Goal: Information Seeking & Learning: Learn about a topic

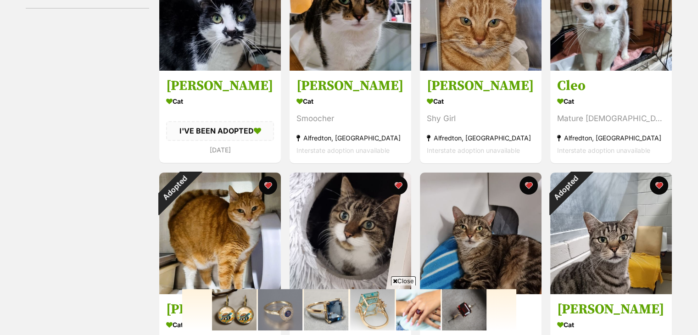
scroll to position [294, 0]
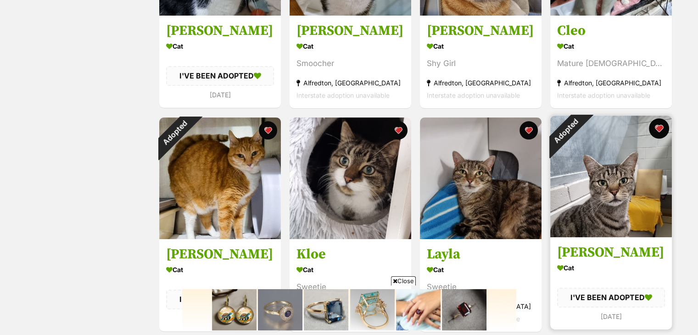
click at [657, 130] on button "favourite" at bounding box center [659, 128] width 20 height 20
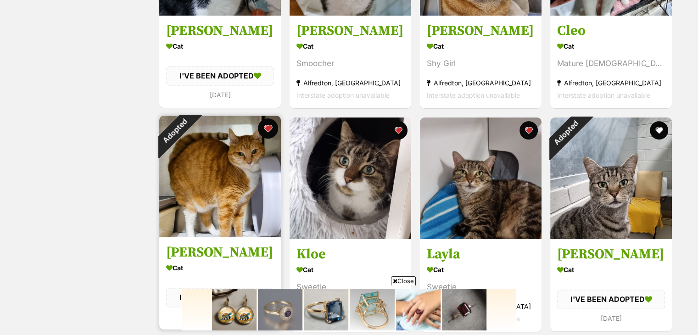
click at [270, 129] on button "favourite" at bounding box center [268, 128] width 20 height 20
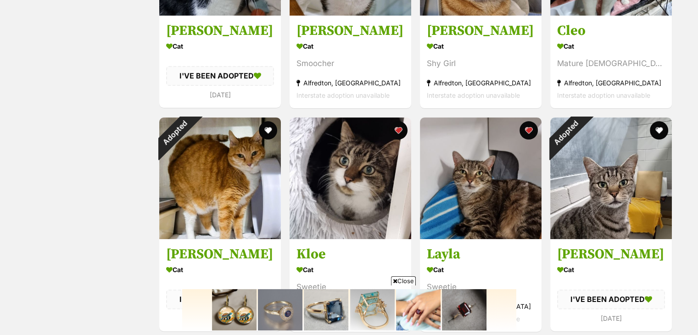
click at [149, 116] on div "Status All Remove filter Available Adopted [PERSON_NAME] Cat I'VE BEEN ADOPTED …" at bounding box center [349, 224] width 647 height 663
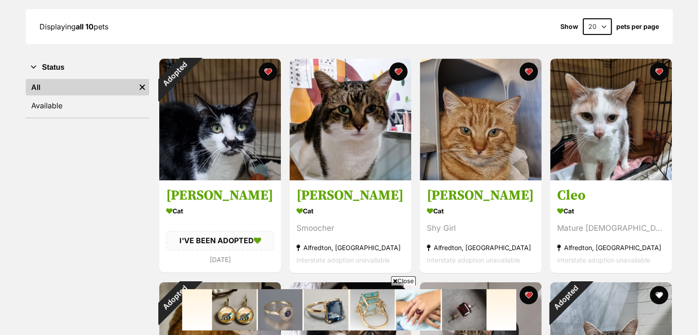
scroll to position [129, 0]
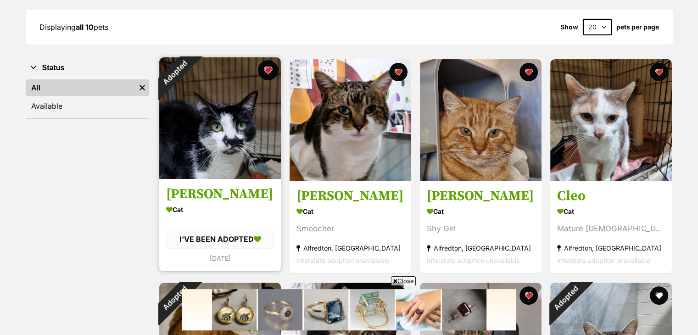
click at [264, 70] on button "favourite" at bounding box center [268, 70] width 20 height 20
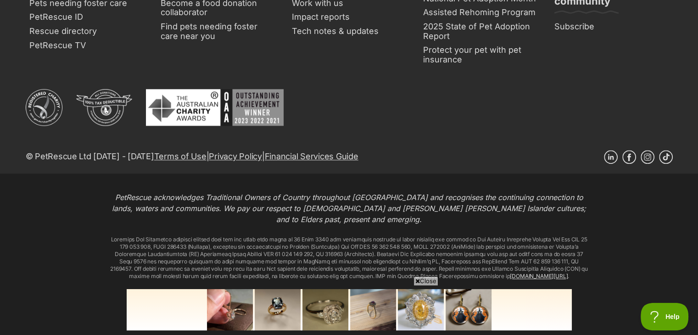
scroll to position [0, 0]
click at [330, 301] on img at bounding box center [325, 309] width 46 height 41
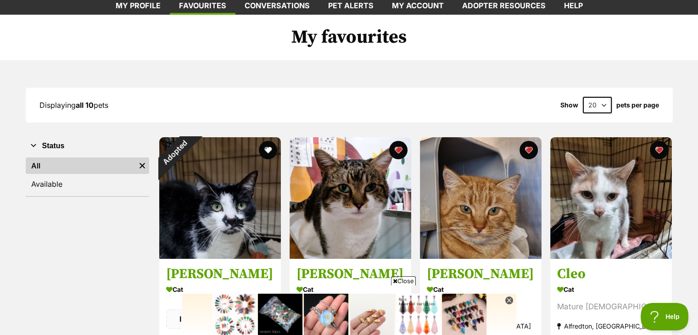
scroll to position [49, 0]
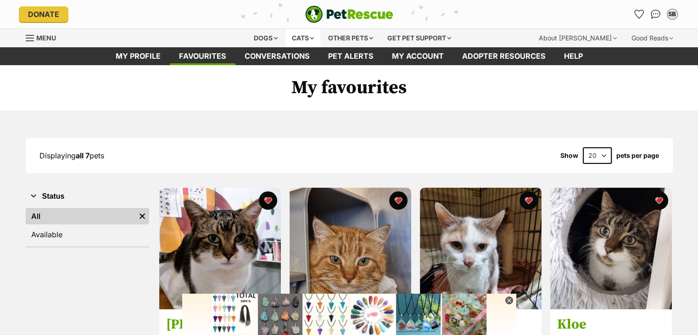
click at [297, 39] on div "Cats" at bounding box center [303, 38] width 35 height 18
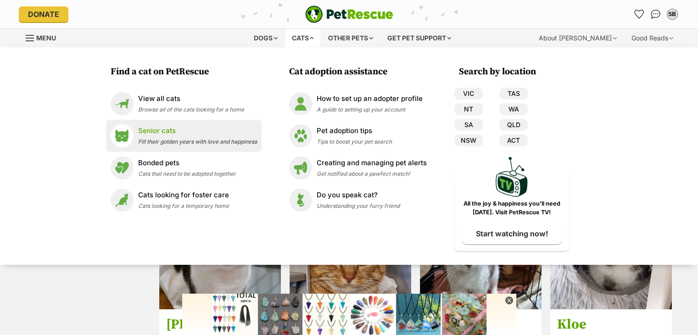
click at [186, 138] on div "Senior cats Fill their golden years with love and happiness" at bounding box center [197, 136] width 119 height 20
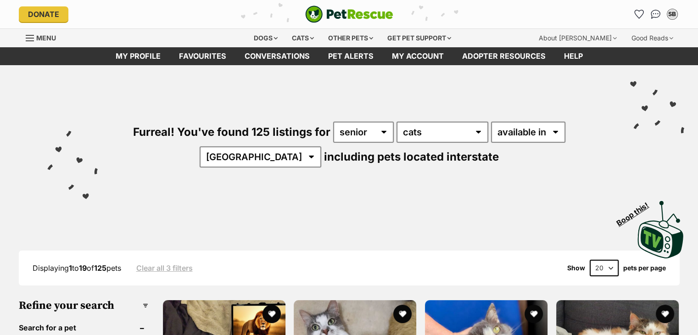
click at [252, 203] on div "Visit PetRescue TV (external site) Boop this!" at bounding box center [349, 226] width 671 height 67
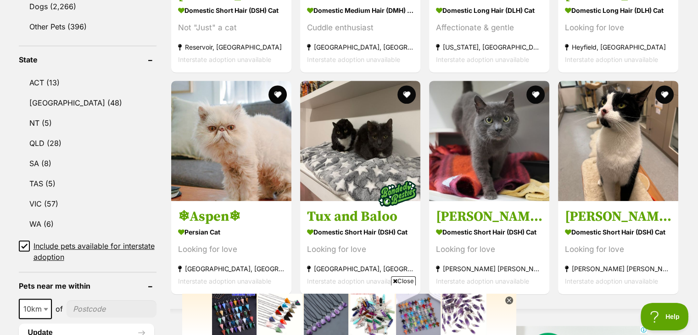
scroll to position [459, 0]
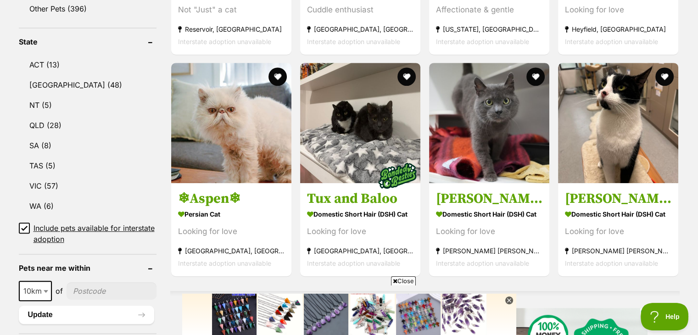
click at [77, 289] on input"] "postcode" at bounding box center [112, 290] width 90 height 17
type input"] "3350"
click at [142, 313] on button "Update" at bounding box center [86, 315] width 135 height 18
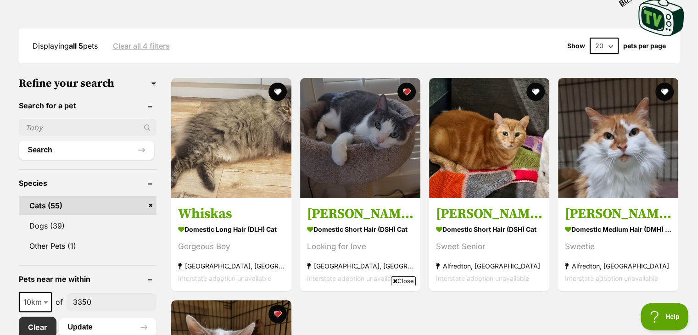
scroll to position [220, 0]
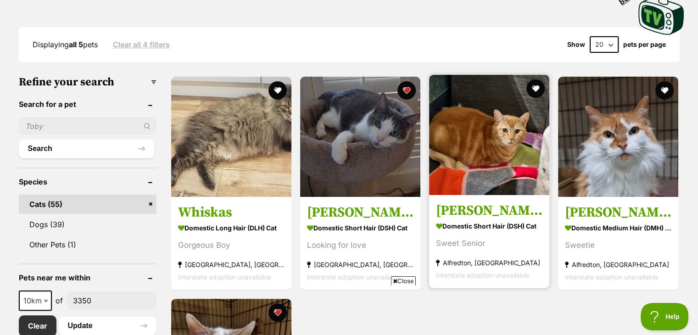
click at [450, 147] on img at bounding box center [489, 135] width 120 height 120
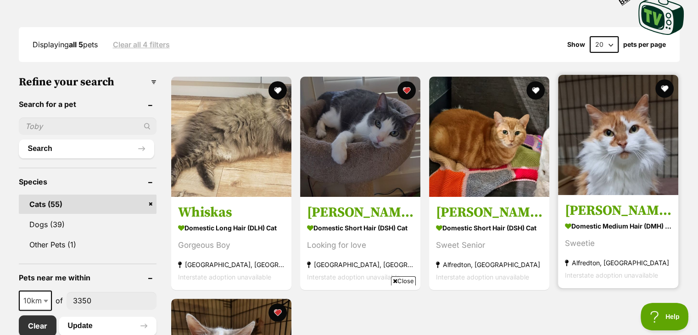
click at [580, 140] on img at bounding box center [618, 135] width 120 height 120
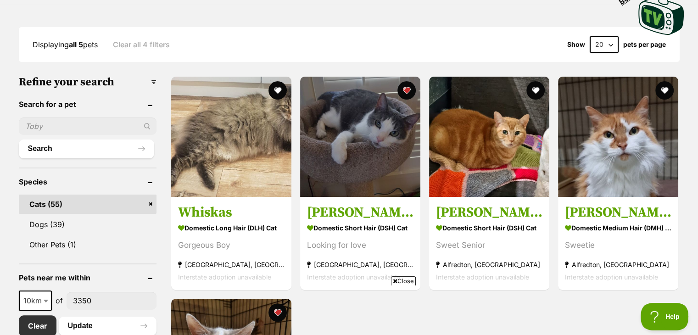
click at [139, 49] on link "Clear all 4 filters" at bounding box center [141, 44] width 57 height 8
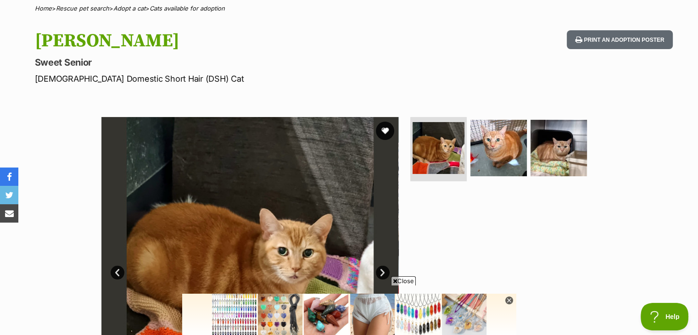
scroll to position [73, 0]
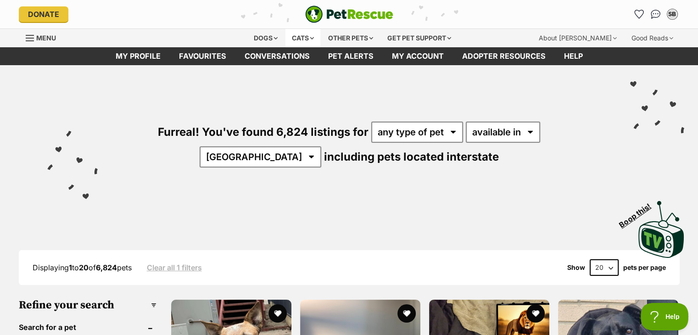
click at [301, 37] on div "Cats" at bounding box center [303, 38] width 35 height 18
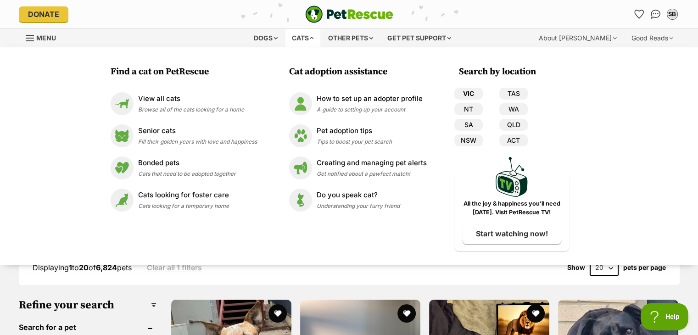
click at [475, 92] on link "VIC" at bounding box center [469, 94] width 28 height 12
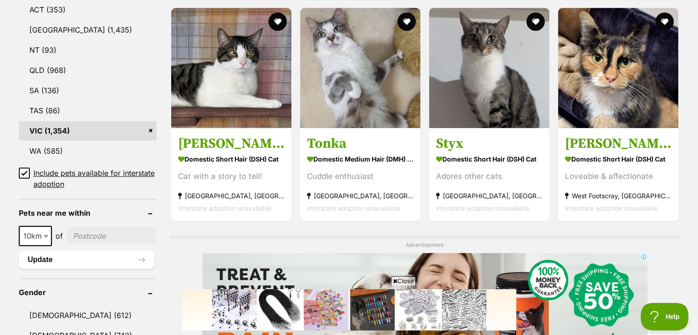
click at [103, 235] on input"] "postcode" at bounding box center [112, 235] width 90 height 17
type input"] "3350"
click at [114, 256] on button "Update" at bounding box center [86, 260] width 135 height 18
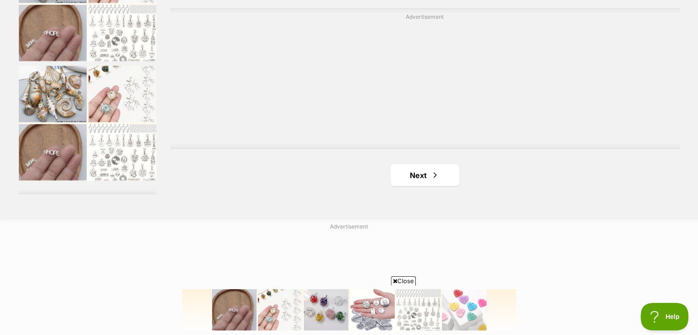
scroll to position [1726, 0]
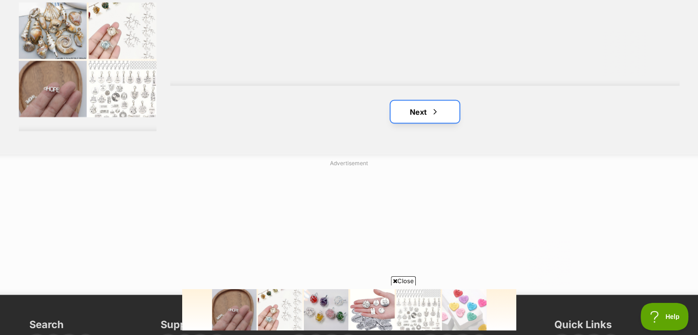
click at [436, 108] on span "Next page" at bounding box center [435, 111] width 9 height 11
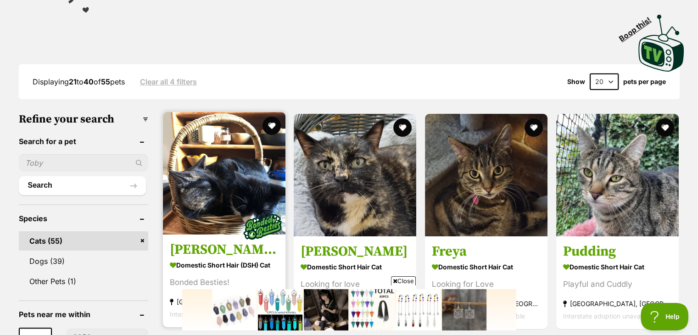
click at [223, 177] on img at bounding box center [224, 173] width 123 height 123
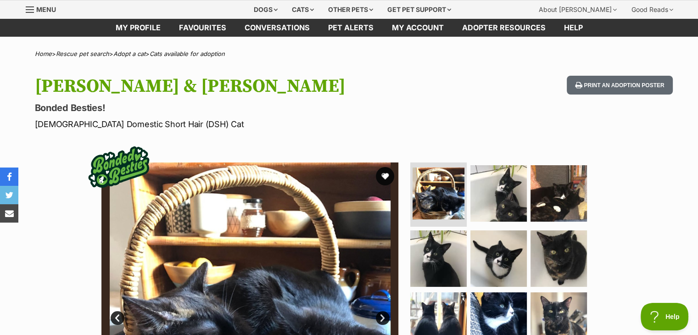
scroll to position [18, 0]
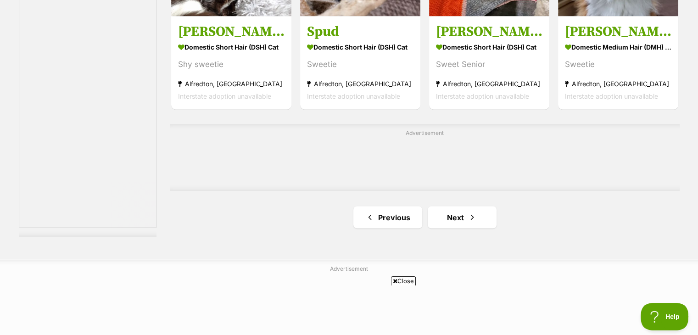
scroll to position [1579, 0]
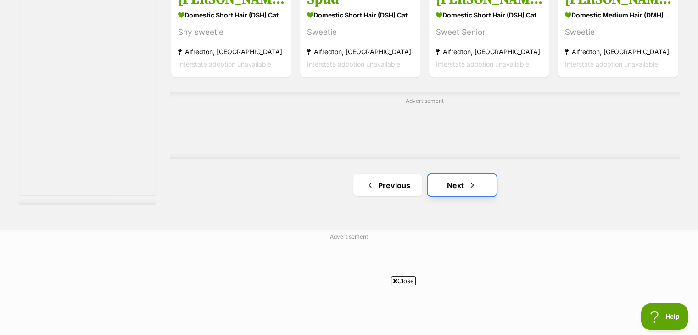
click at [446, 178] on link "Next" at bounding box center [462, 185] width 69 height 22
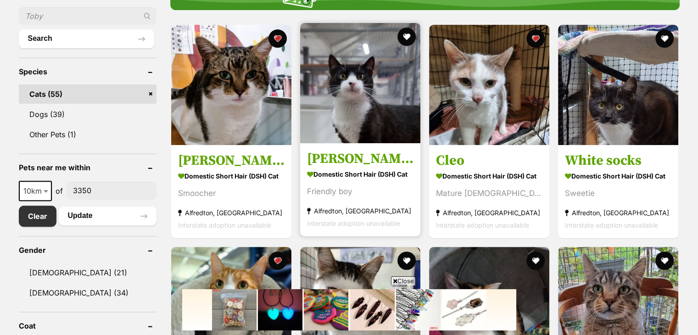
click at [378, 104] on img at bounding box center [360, 83] width 120 height 120
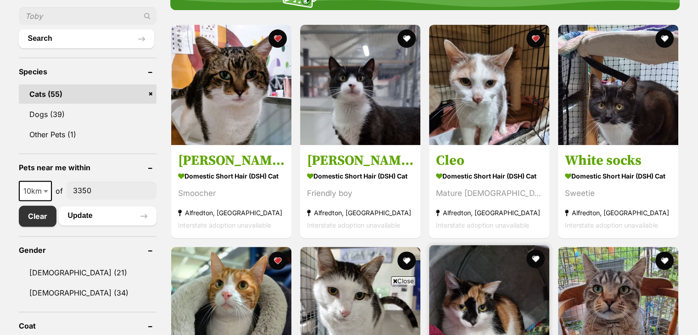
click at [472, 245] on img at bounding box center [489, 305] width 120 height 120
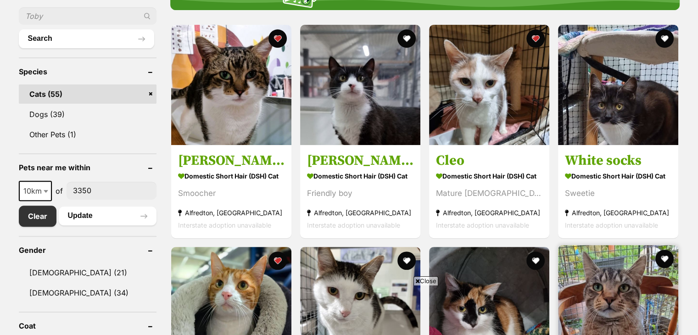
click at [610, 245] on img at bounding box center [618, 305] width 120 height 120
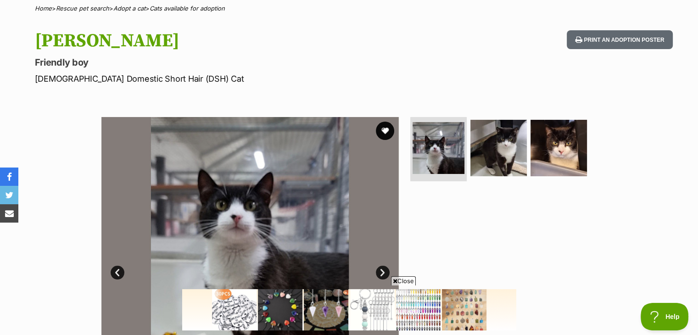
scroll to position [18, 0]
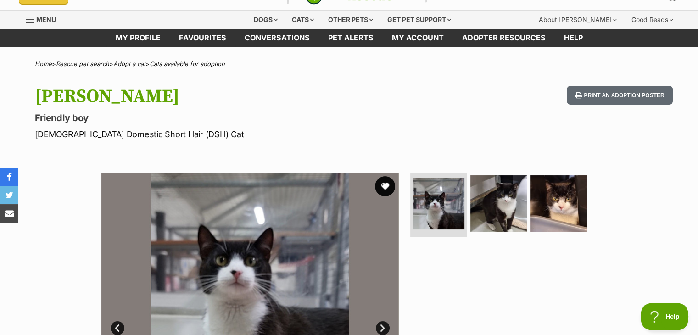
click at [385, 185] on button "favourite" at bounding box center [385, 186] width 20 height 20
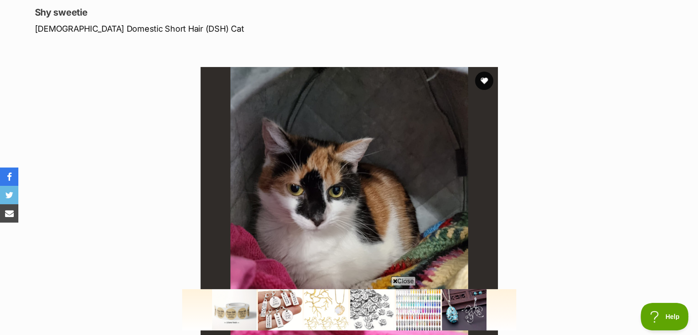
scroll to position [73, 0]
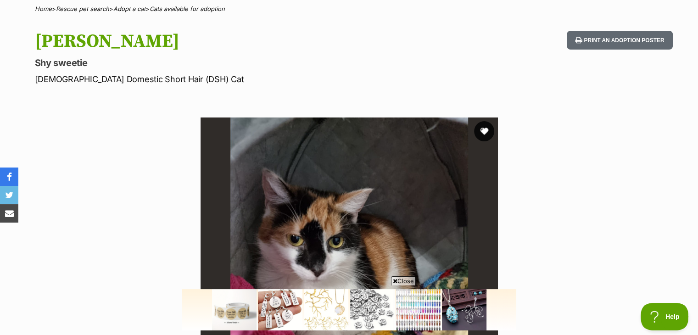
click at [483, 129] on button "favourite" at bounding box center [484, 131] width 20 height 20
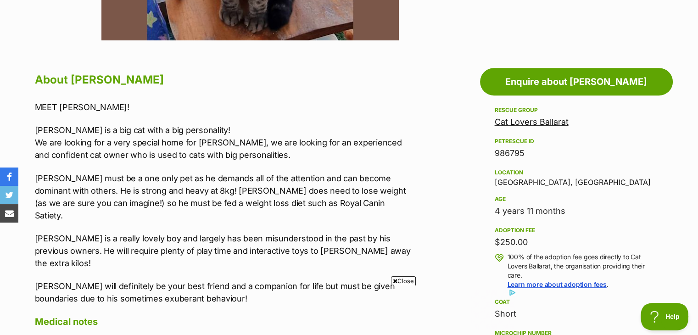
scroll to position [477, 0]
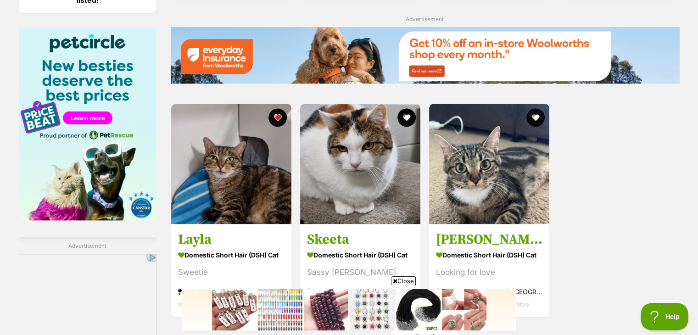
scroll to position [1212, 0]
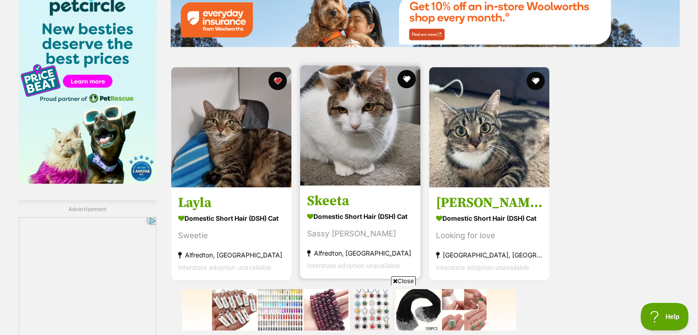
click at [385, 127] on img at bounding box center [360, 125] width 120 height 120
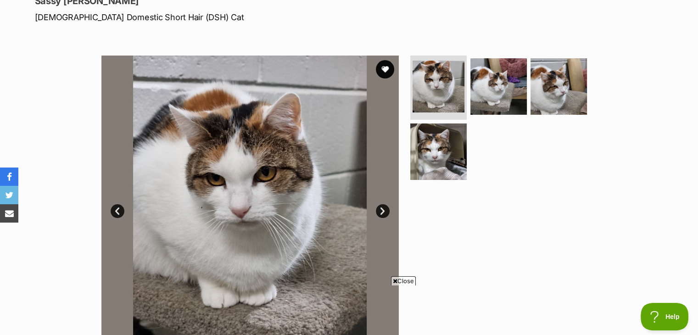
scroll to position [110, 0]
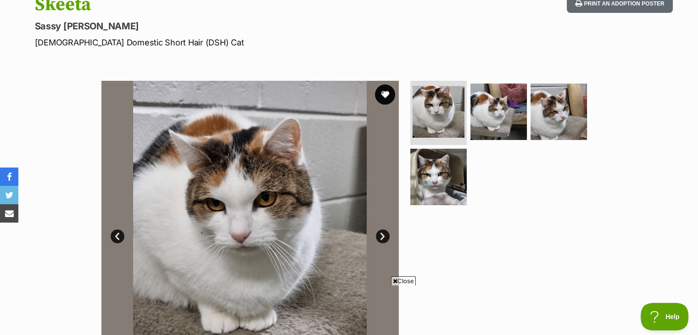
click at [384, 94] on button "favourite" at bounding box center [385, 94] width 20 height 20
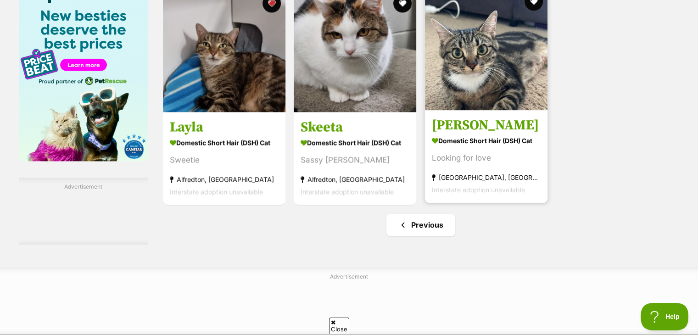
click at [488, 186] on span "Interstate adoption unavailable" at bounding box center [478, 190] width 93 height 8
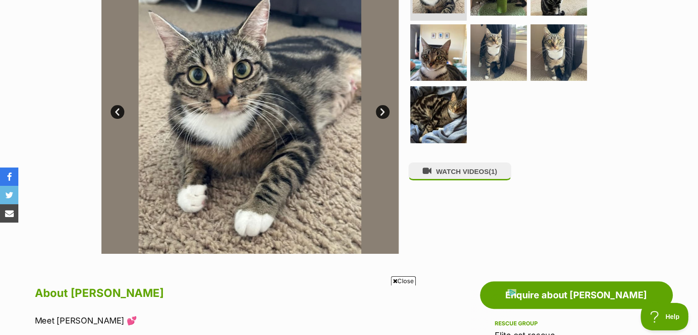
scroll to position [239, 0]
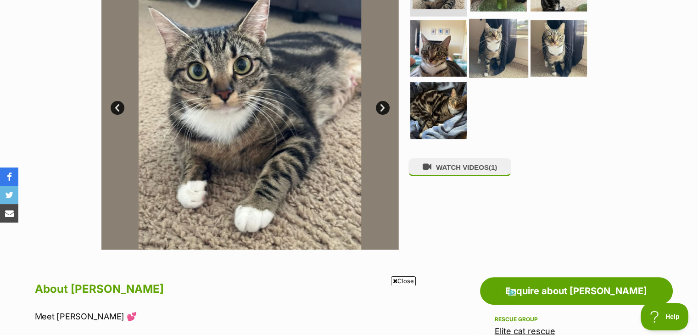
click at [523, 40] on img at bounding box center [498, 47] width 59 height 59
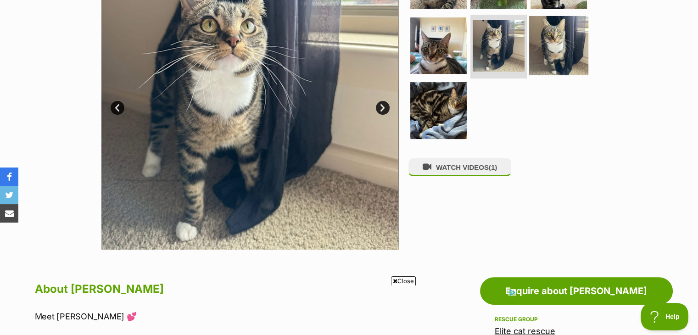
click at [544, 41] on img at bounding box center [558, 45] width 59 height 59
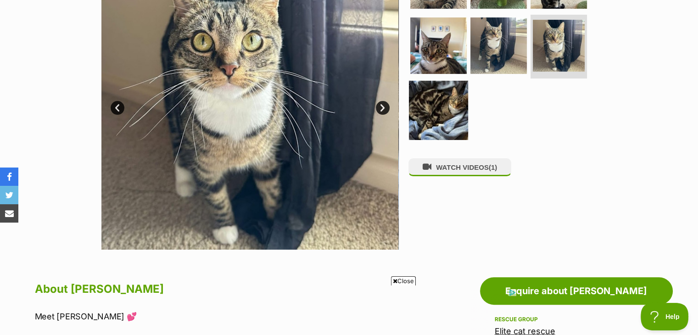
click at [439, 106] on img at bounding box center [438, 110] width 59 height 59
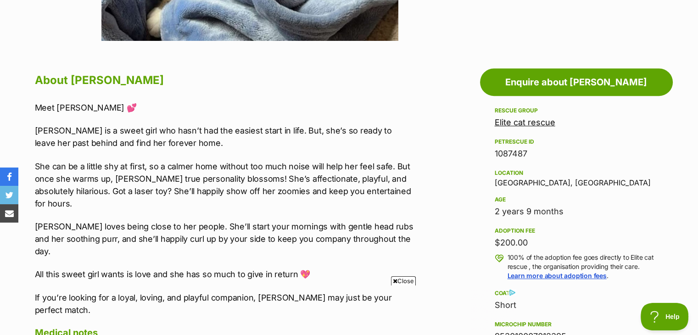
scroll to position [477, 0]
